Goal: Task Accomplishment & Management: Manage account settings

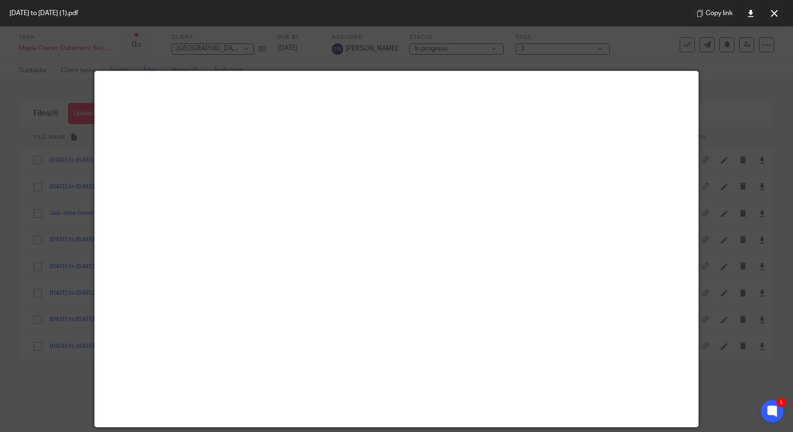
click at [777, 16] on icon at bounding box center [773, 13] width 7 height 7
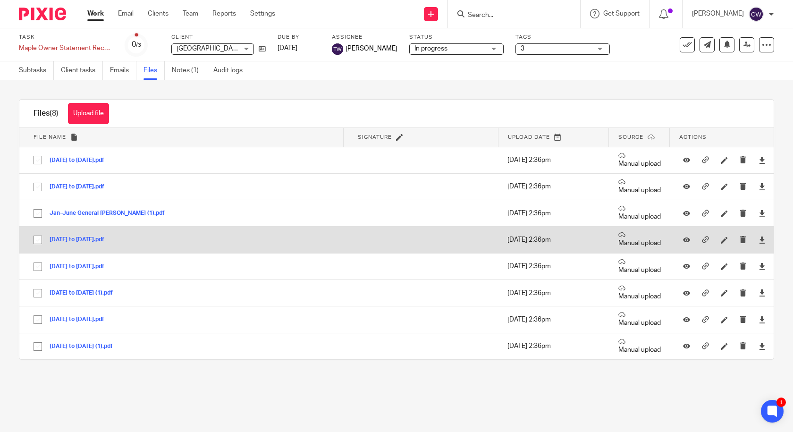
click at [105, 240] on button "Dec 24, 2024 to Jan 28, 2025.pdf" at bounding box center [81, 239] width 62 height 7
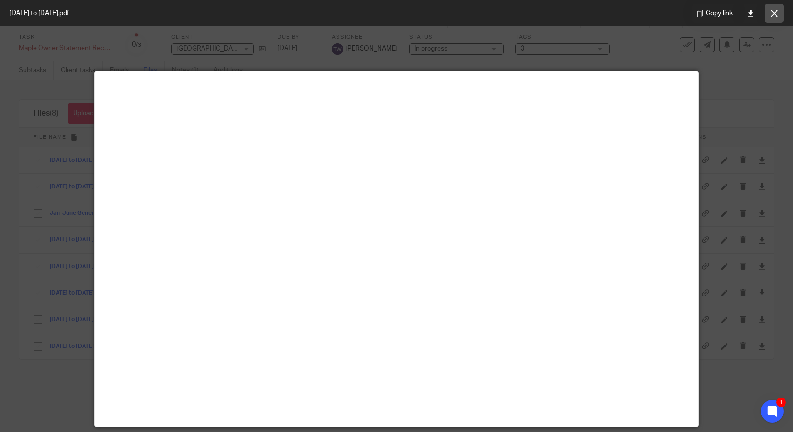
click at [774, 13] on icon at bounding box center [773, 13] width 7 height 7
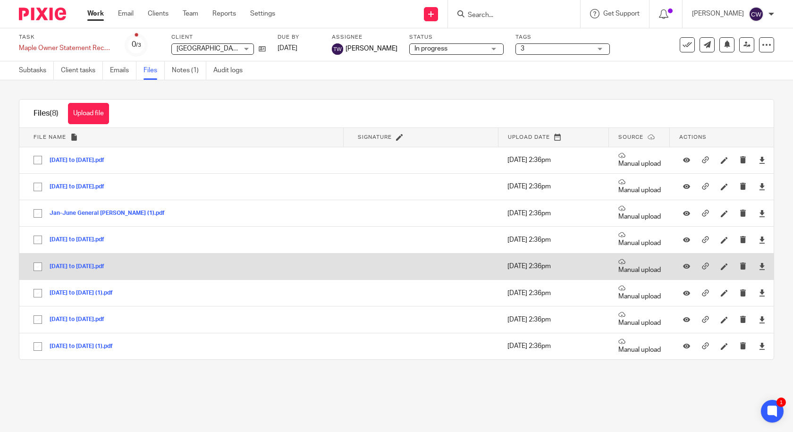
click at [111, 264] on button "[DATE] to [DATE].pdf" at bounding box center [81, 266] width 62 height 7
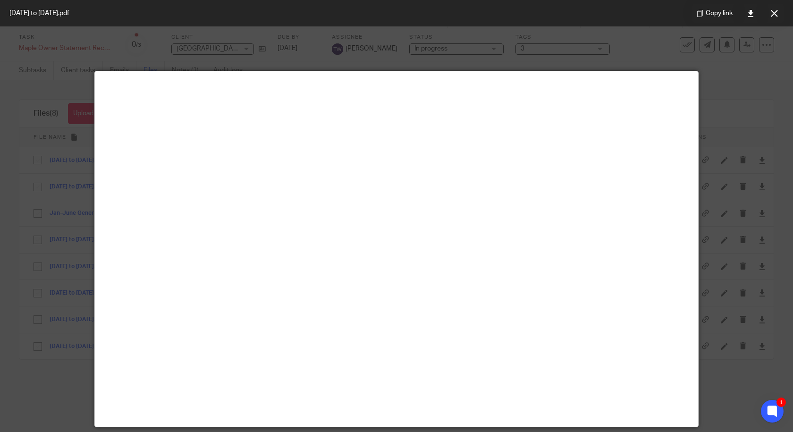
click at [774, 15] on icon at bounding box center [773, 13] width 7 height 7
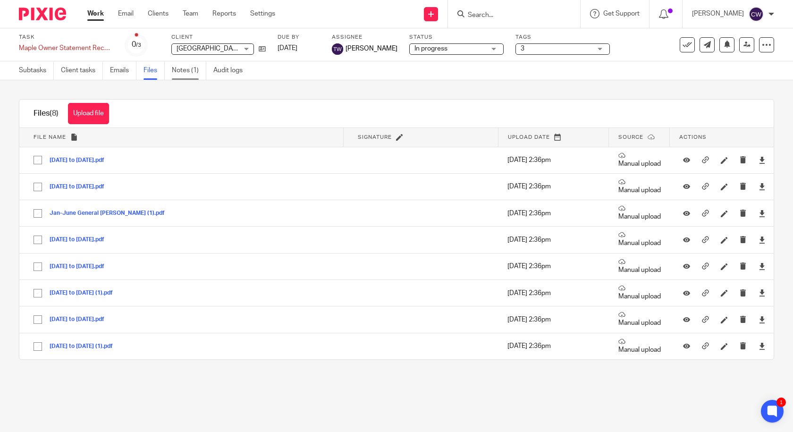
click at [190, 68] on link "Notes (1)" at bounding box center [189, 70] width 34 height 18
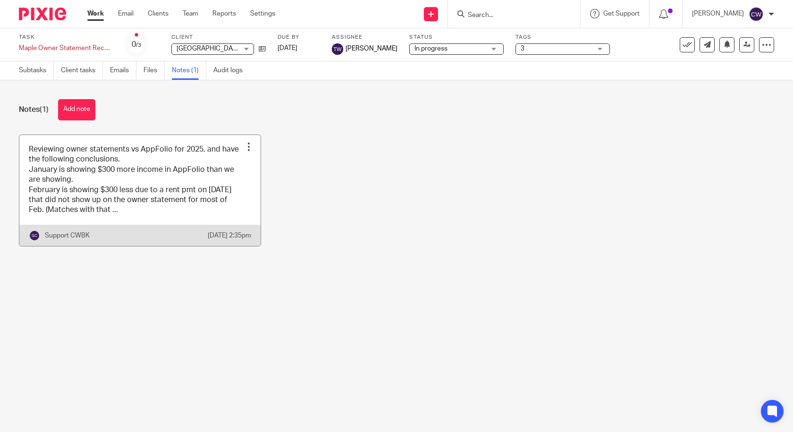
click at [245, 147] on div at bounding box center [248, 146] width 9 height 9
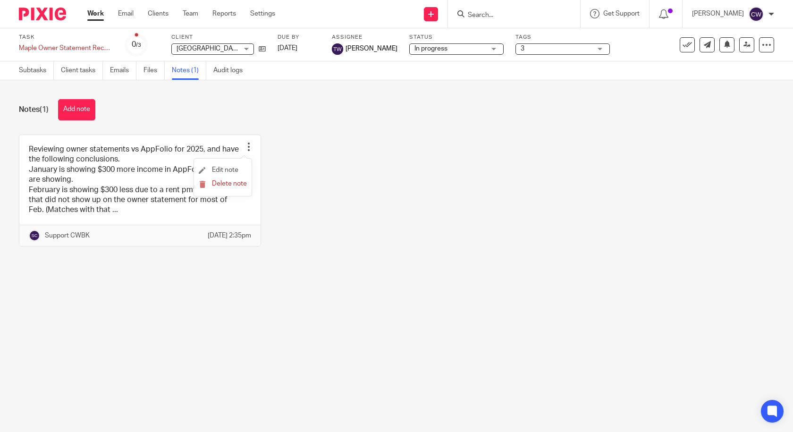
click at [231, 166] on li "Edit note" at bounding box center [223, 170] width 48 height 14
click at [226, 168] on span "Edit note" at bounding box center [225, 170] width 26 height 7
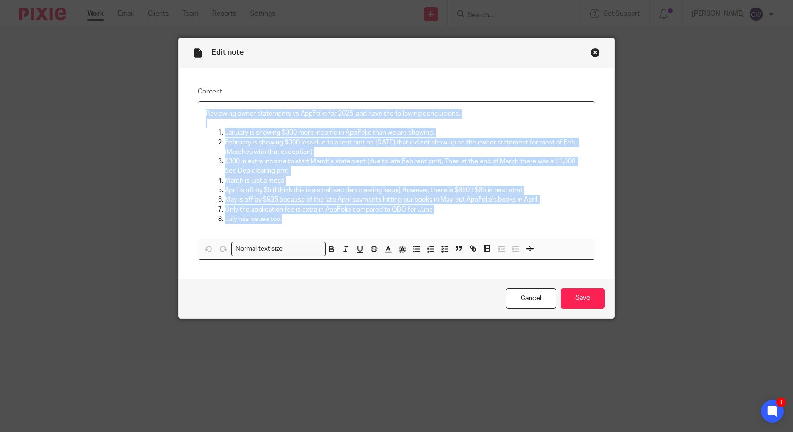
drag, startPoint x: 200, startPoint y: 115, endPoint x: 326, endPoint y: 221, distance: 165.1
click at [326, 221] on div "Reviewing owner statements vs AppFolio for 2025, and have the following conclus…" at bounding box center [396, 169] width 396 height 137
copy div "Reviewing owner statements vs AppFolio for 2025, and have the following conclus…"
click at [522, 299] on link "Cancel" at bounding box center [531, 298] width 50 height 20
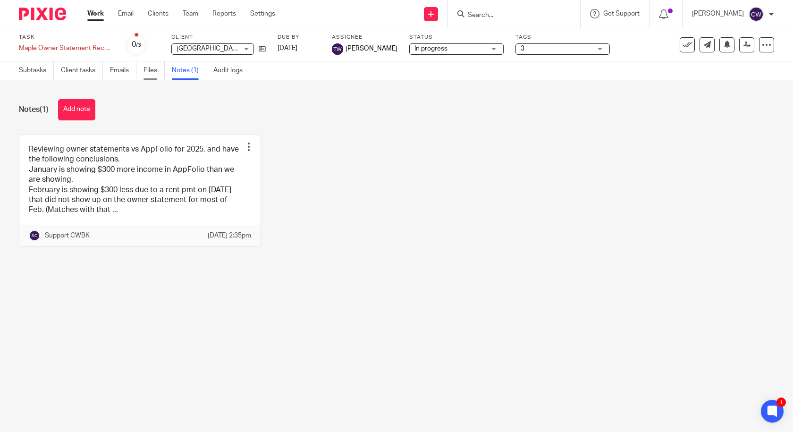
click at [152, 74] on link "Files" at bounding box center [153, 70] width 21 height 18
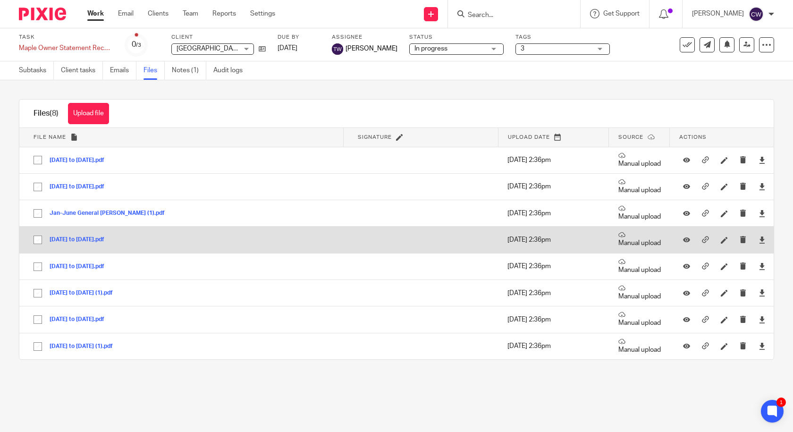
click at [95, 239] on button "[DATE] to [DATE].pdf" at bounding box center [81, 239] width 62 height 7
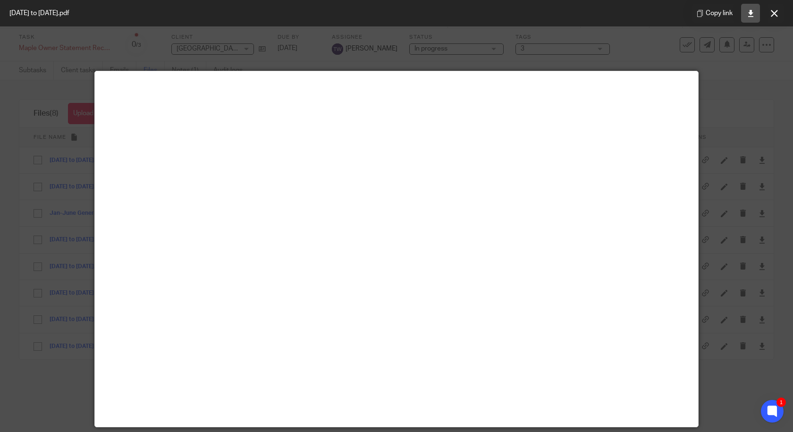
click at [748, 17] on link at bounding box center [750, 13] width 19 height 19
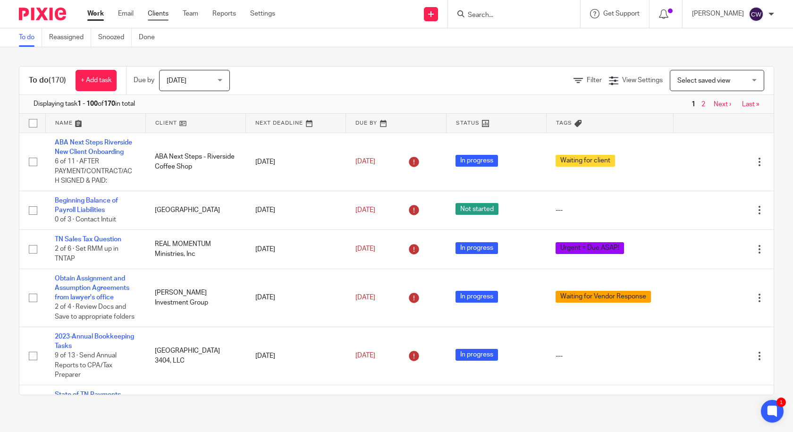
click at [160, 17] on link "Clients" at bounding box center [158, 13] width 21 height 9
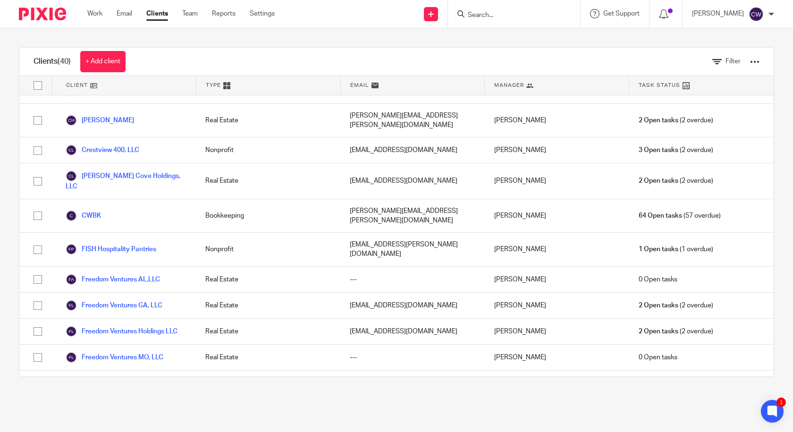
scroll to position [472, 0]
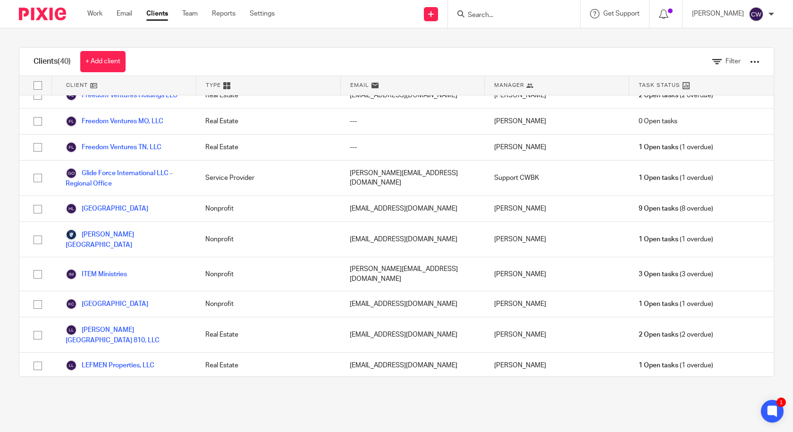
click at [113, 385] on link "[GEOGRAPHIC_DATA] 3404, LLC" at bounding box center [123, 390] width 114 height 11
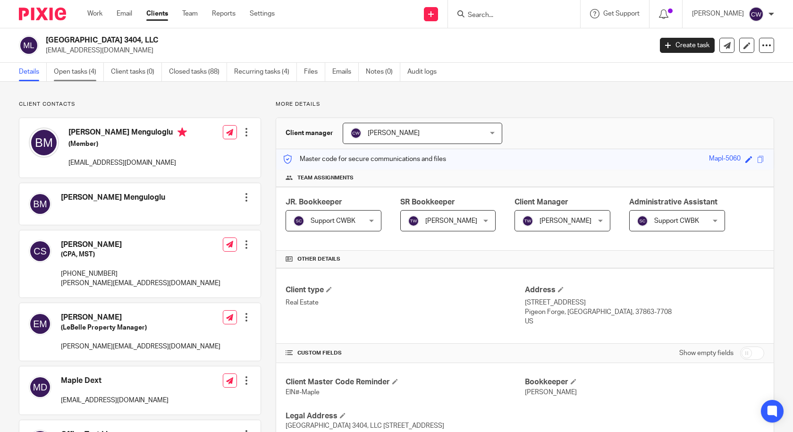
click at [86, 72] on link "Open tasks (4)" at bounding box center [79, 72] width 50 height 18
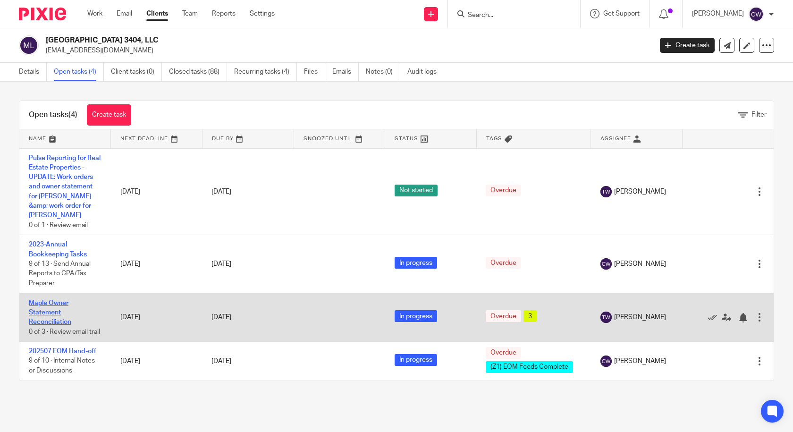
click at [43, 306] on link "Maple Owner Statement Reconciliation" at bounding box center [50, 313] width 42 height 26
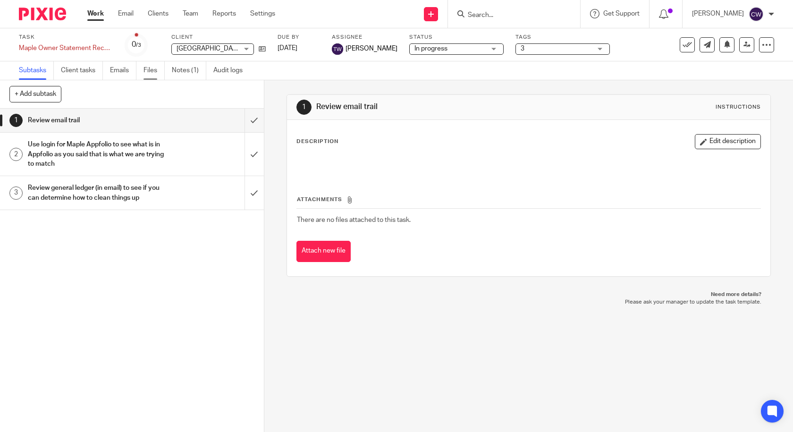
click at [152, 69] on link "Files" at bounding box center [153, 70] width 21 height 18
